Goal: Task Accomplishment & Management: Manage account settings

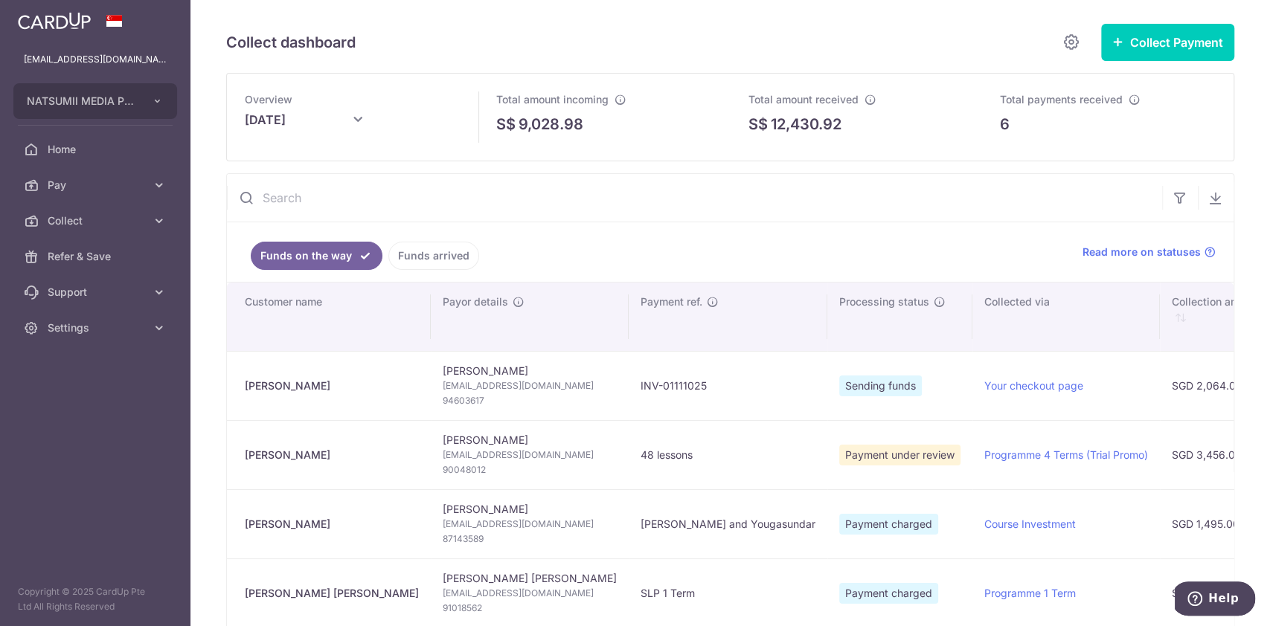
scroll to position [0, 601]
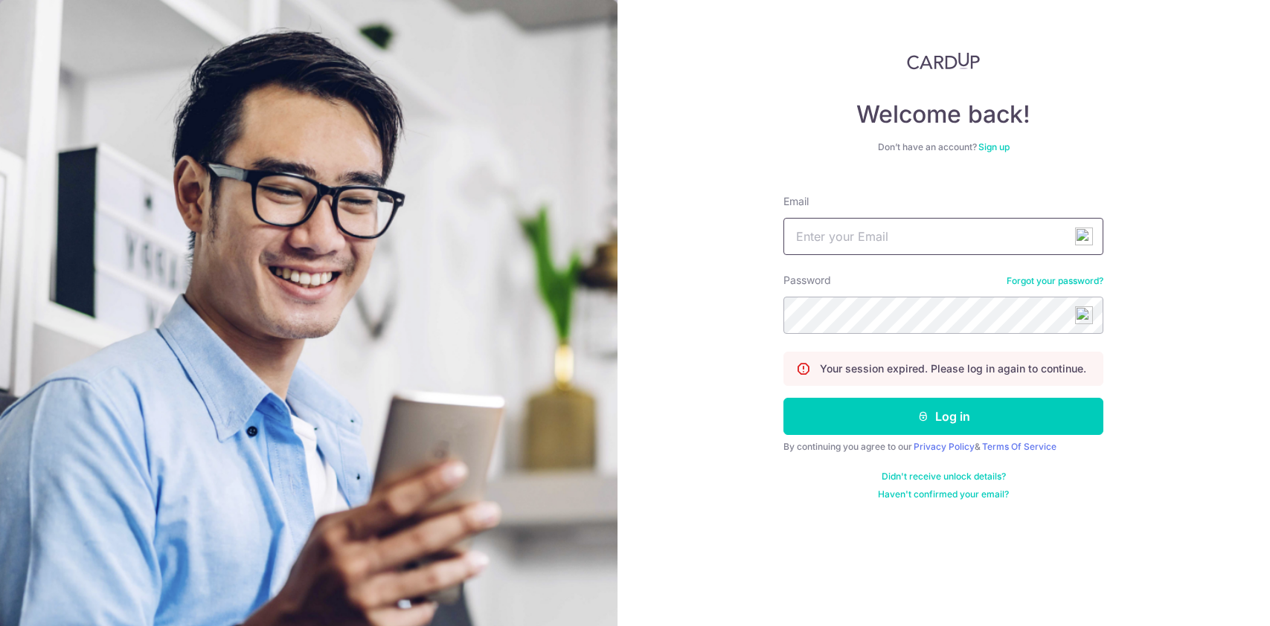
type input "[EMAIL_ADDRESS][DOMAIN_NAME]"
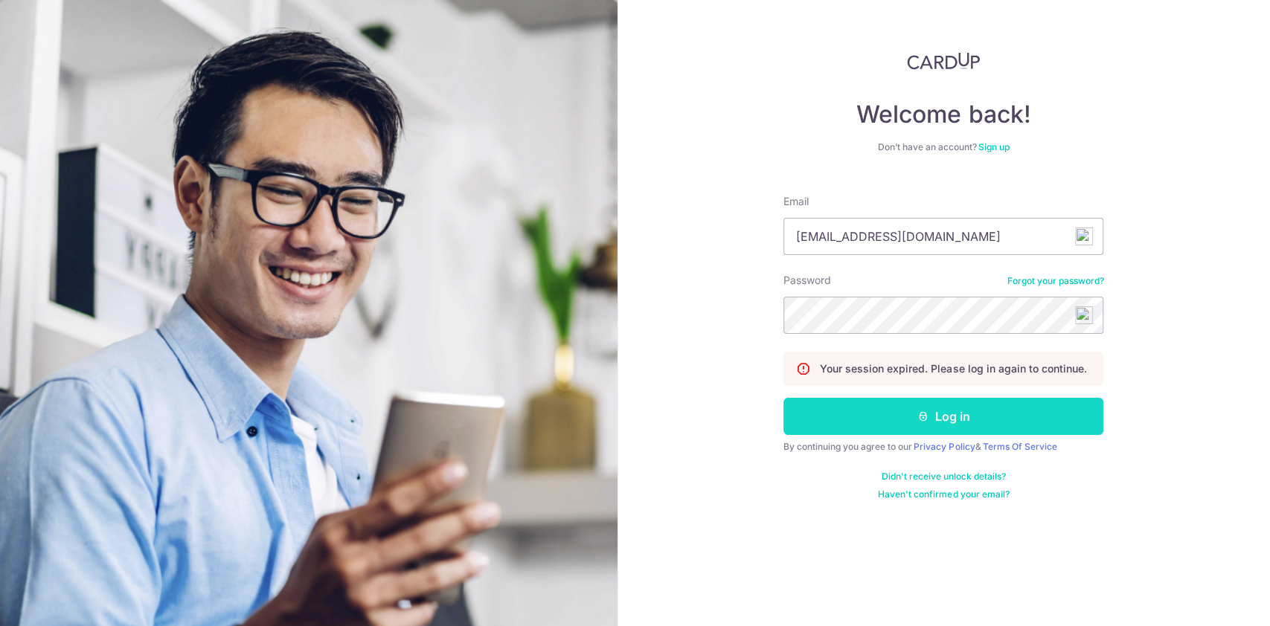
drag, startPoint x: 0, startPoint y: 0, endPoint x: 947, endPoint y: 420, distance: 1035.8
click at [947, 420] on button "Log in" at bounding box center [943, 416] width 320 height 37
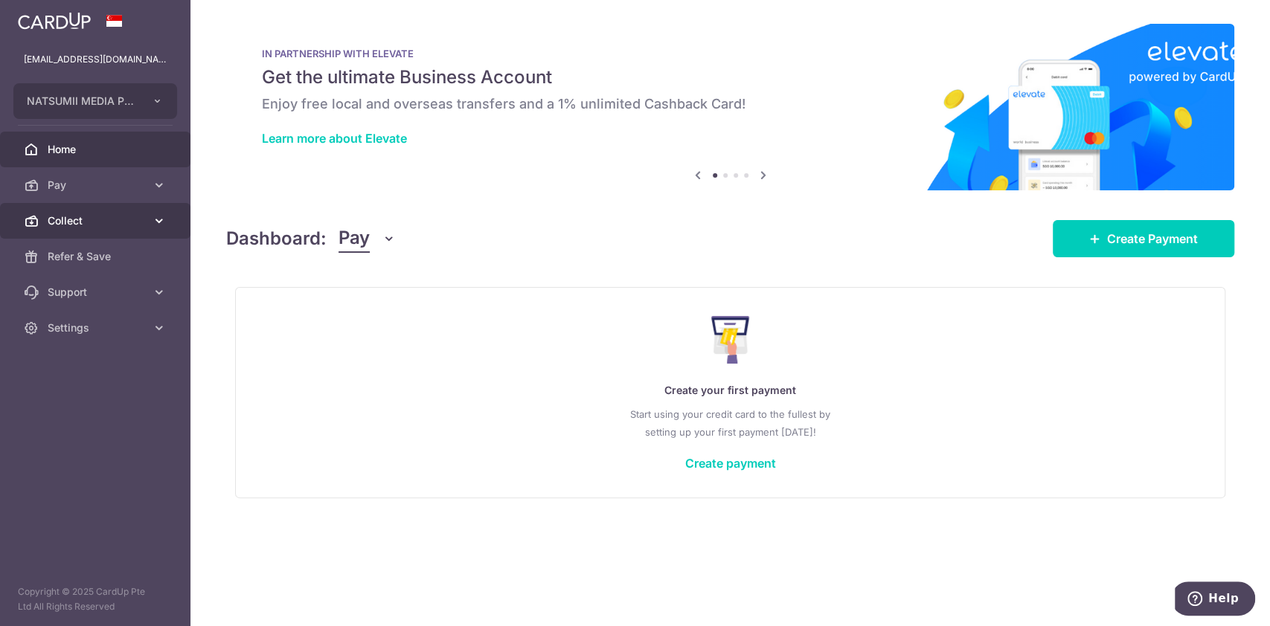
click at [166, 220] on icon at bounding box center [159, 220] width 15 height 15
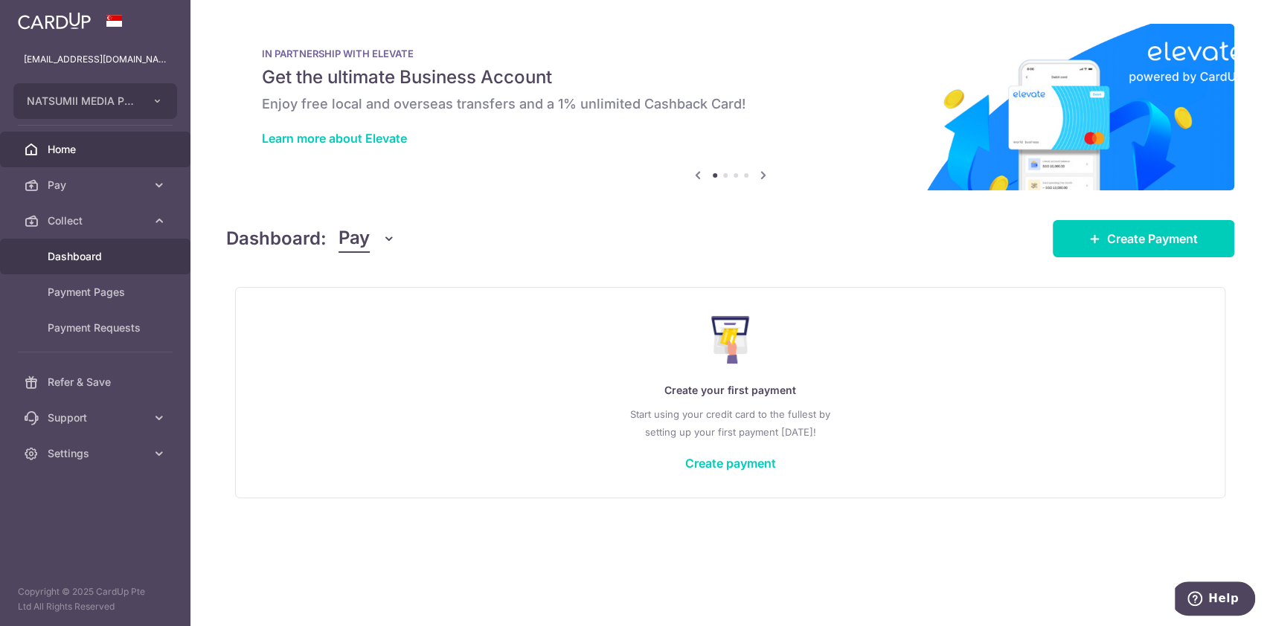
click at [100, 257] on span "Dashboard" at bounding box center [97, 256] width 98 height 15
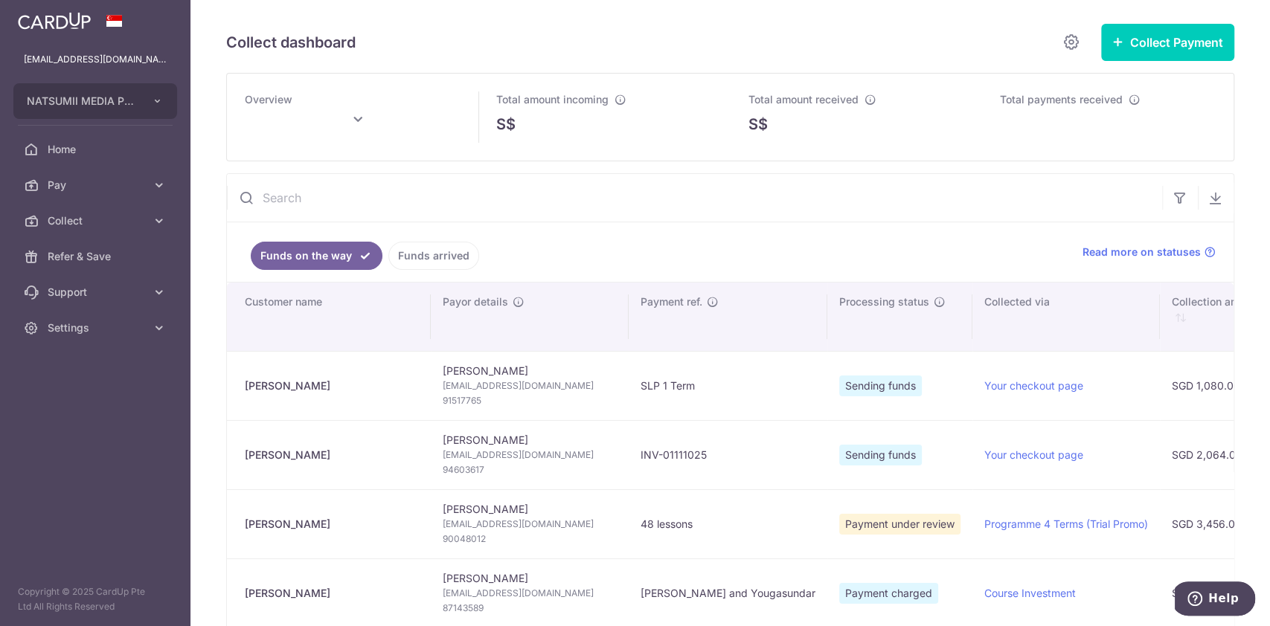
click at [596, 124] on div "S$" at bounding box center [604, 124] width 216 height 22
type input "October 2025"
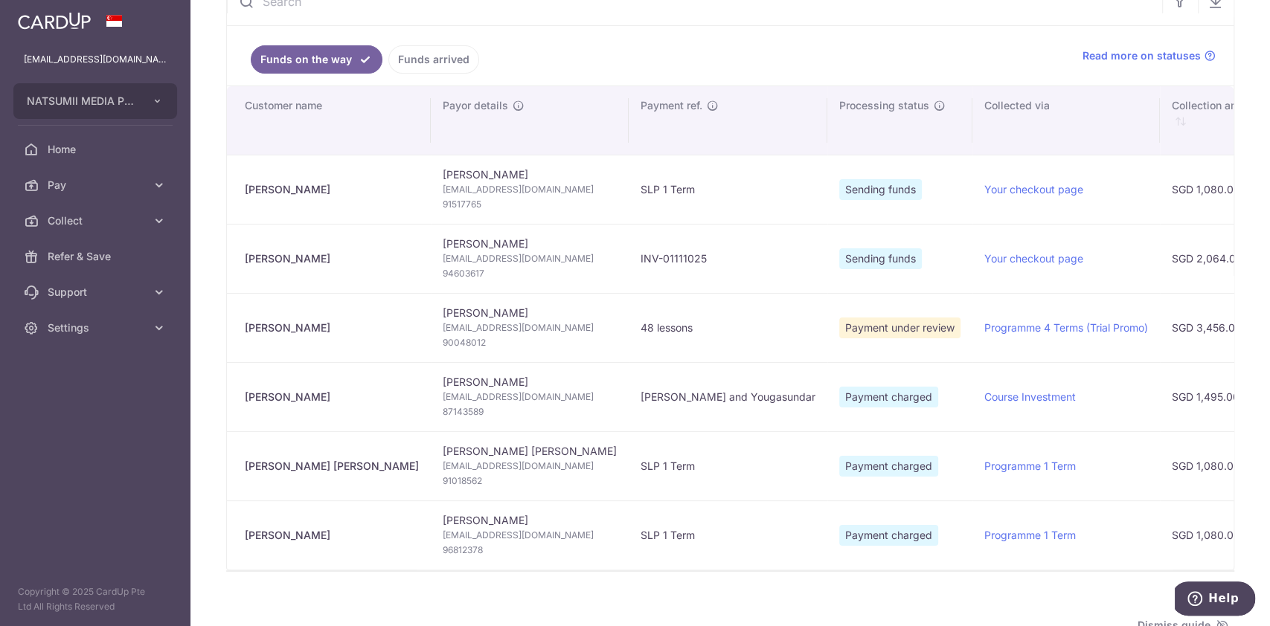
scroll to position [198, 0]
